Goal: Contribute content: Add original content to the website for others to see

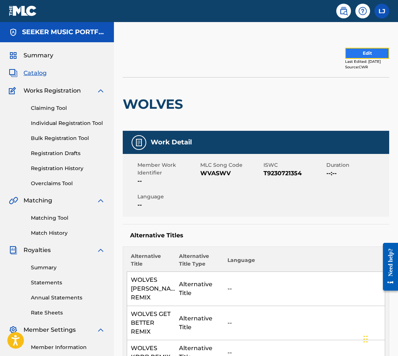
click at [361, 56] on button "Edit" at bounding box center [367, 53] width 44 height 11
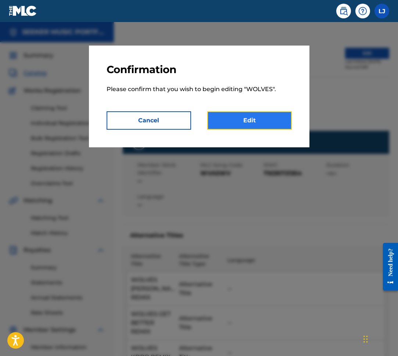
click at [245, 121] on link "Edit" at bounding box center [249, 120] width 85 height 18
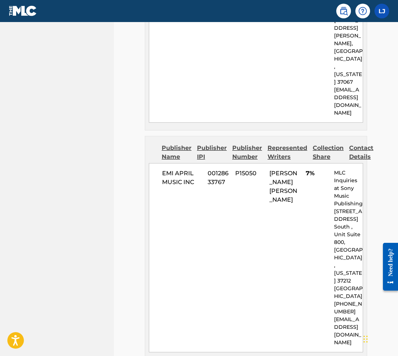
scroll to position [2436, 0]
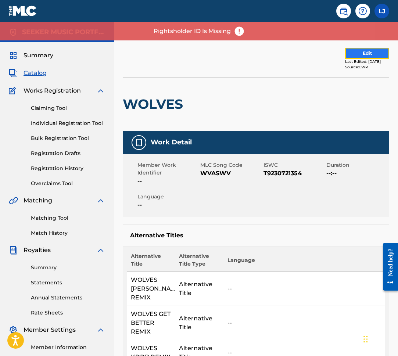
click at [359, 53] on button "Edit" at bounding box center [367, 53] width 44 height 11
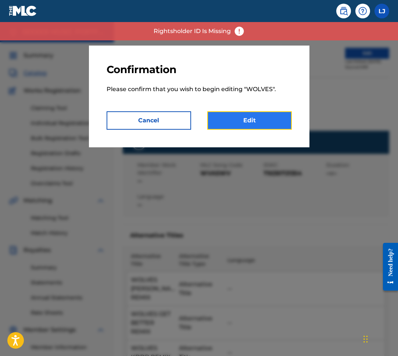
click at [241, 122] on link "Edit" at bounding box center [249, 120] width 85 height 18
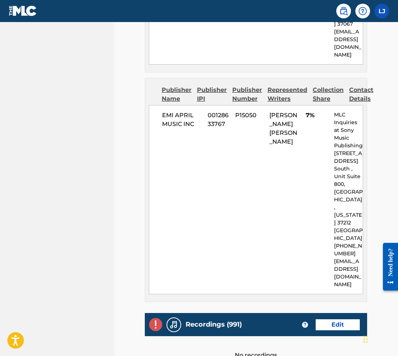
scroll to position [2436, 0]
